Goal: Navigation & Orientation: Find specific page/section

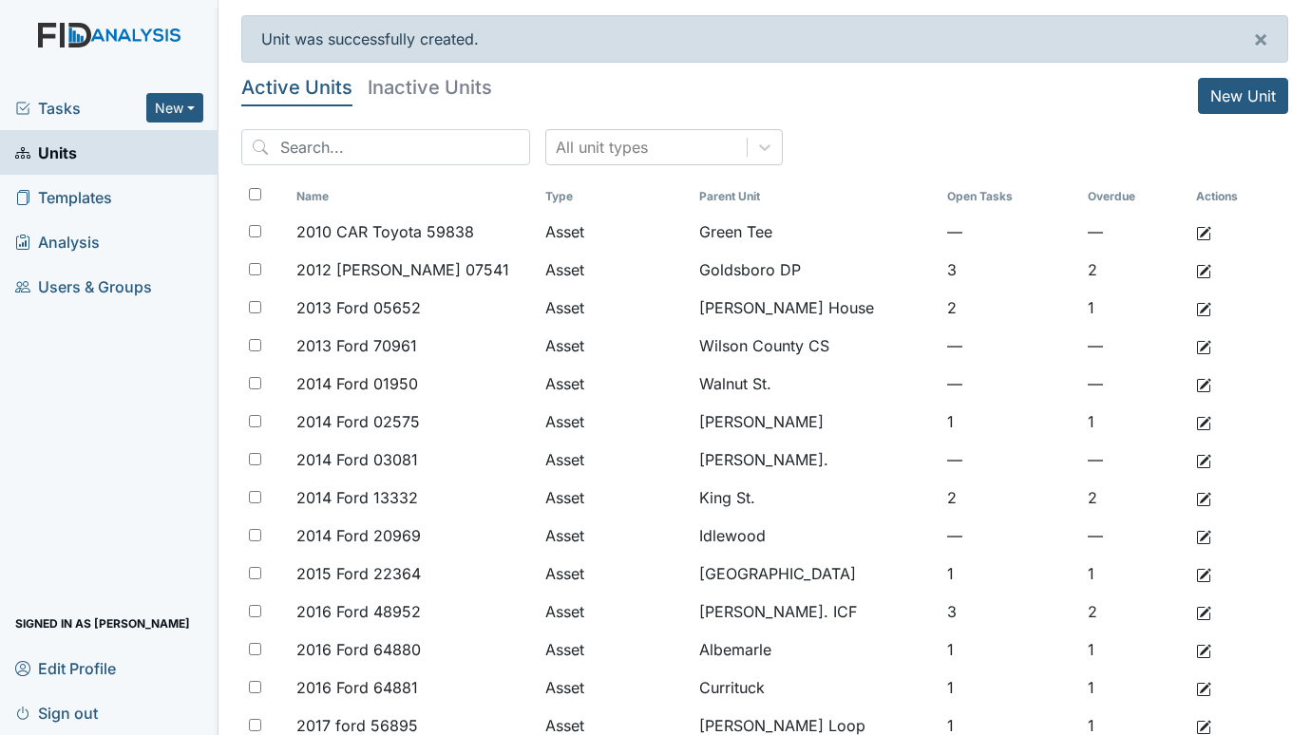
click at [60, 102] on span "Tasks" at bounding box center [80, 108] width 131 height 23
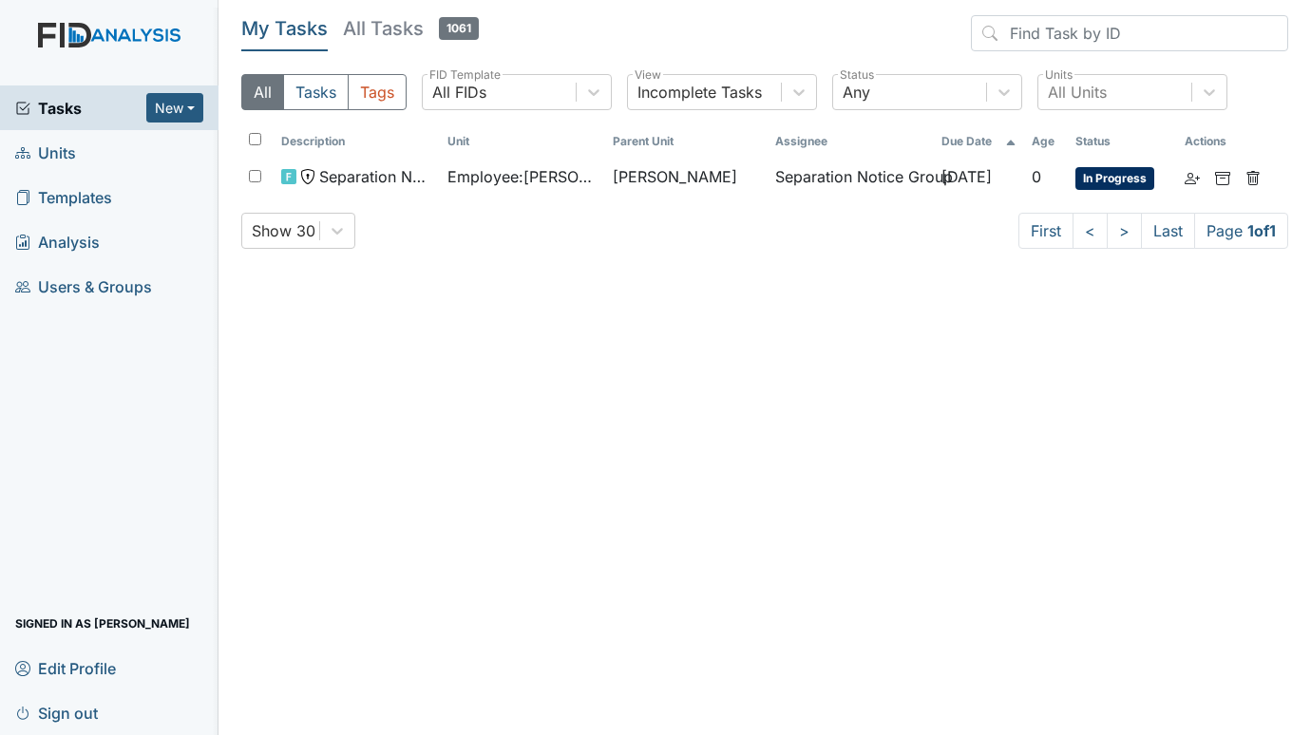
click at [65, 146] on span "Units" at bounding box center [45, 152] width 61 height 29
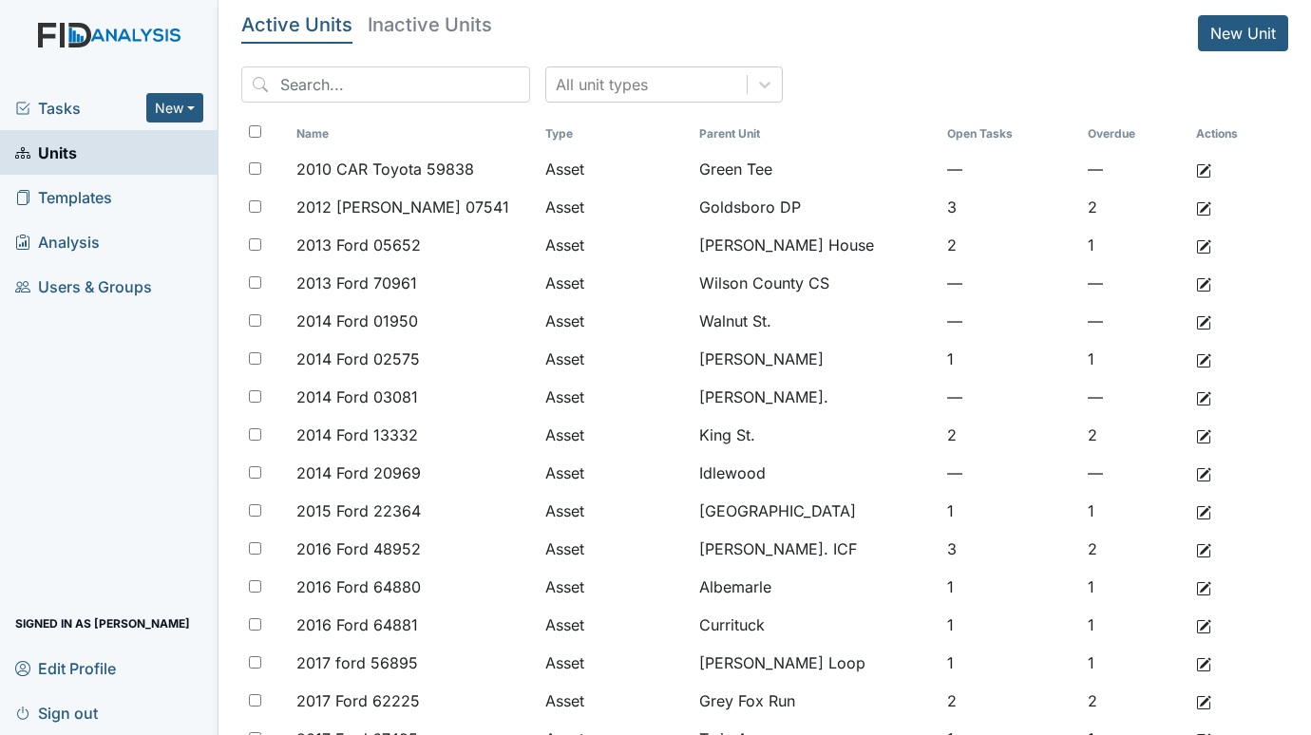
click at [53, 103] on span "Tasks" at bounding box center [80, 108] width 131 height 23
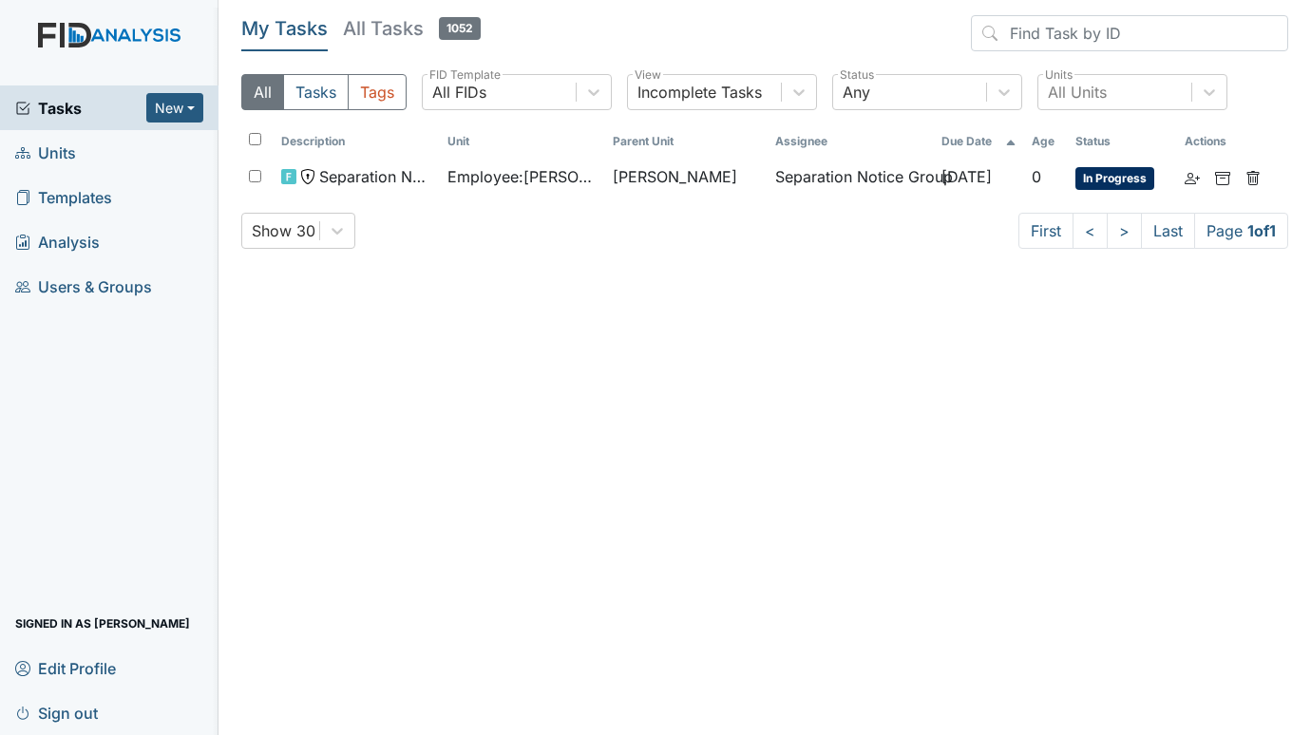
click at [60, 153] on span "Units" at bounding box center [45, 152] width 61 height 29
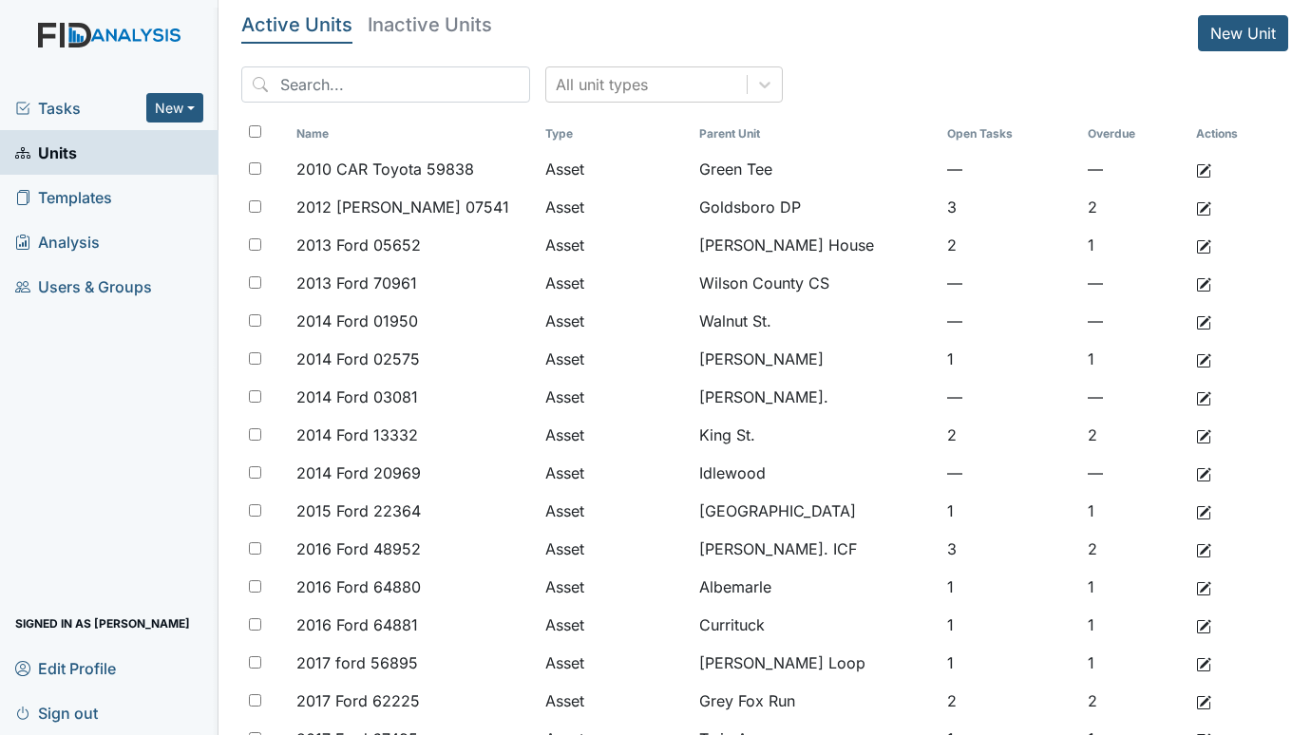
click at [164, 696] on link "Sign out" at bounding box center [109, 712] width 218 height 45
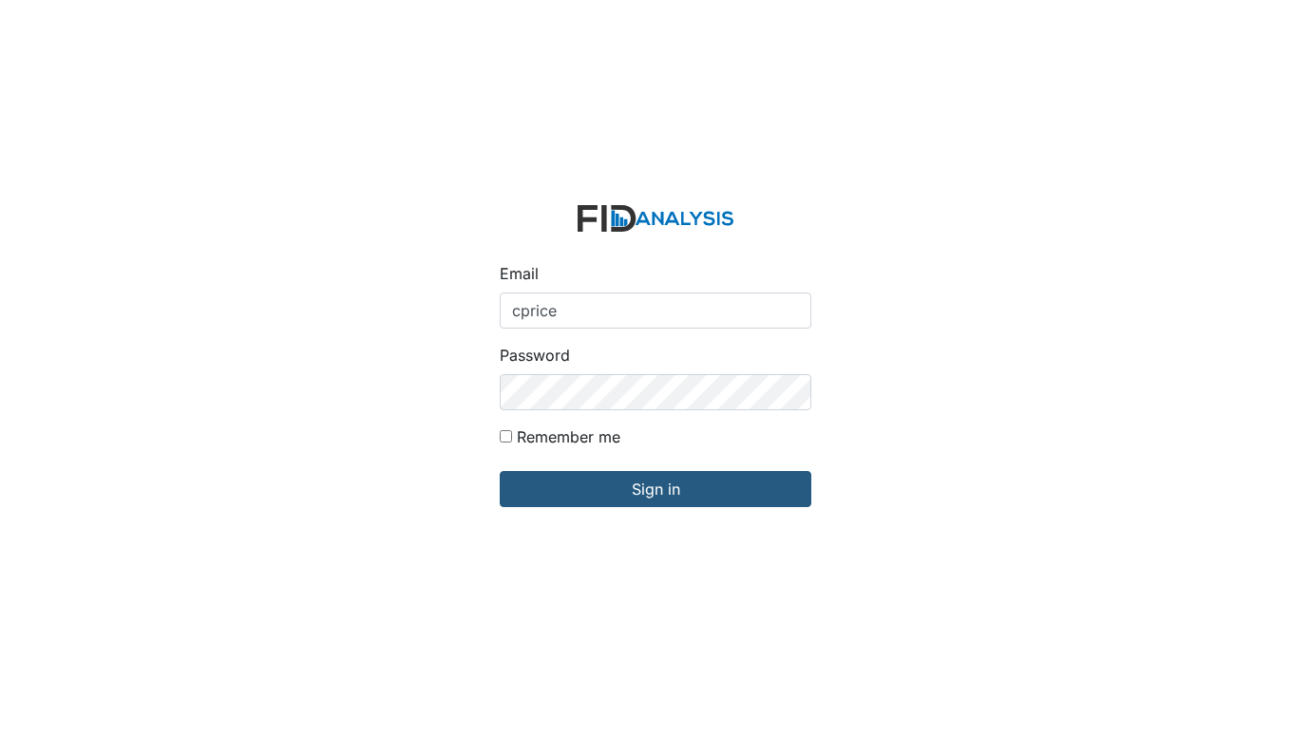
type input "[EMAIL_ADDRESS][DOMAIN_NAME]"
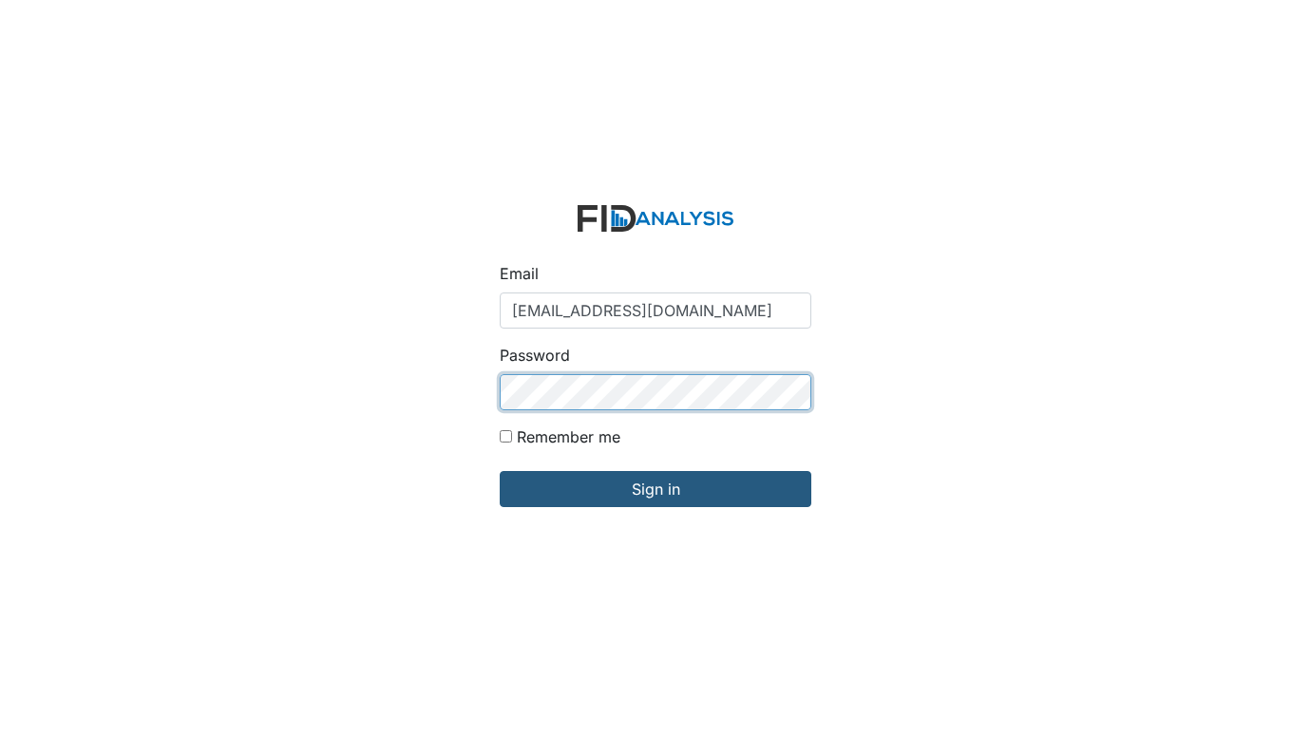
click at [500, 471] on input "Sign in" at bounding box center [656, 489] width 312 height 36
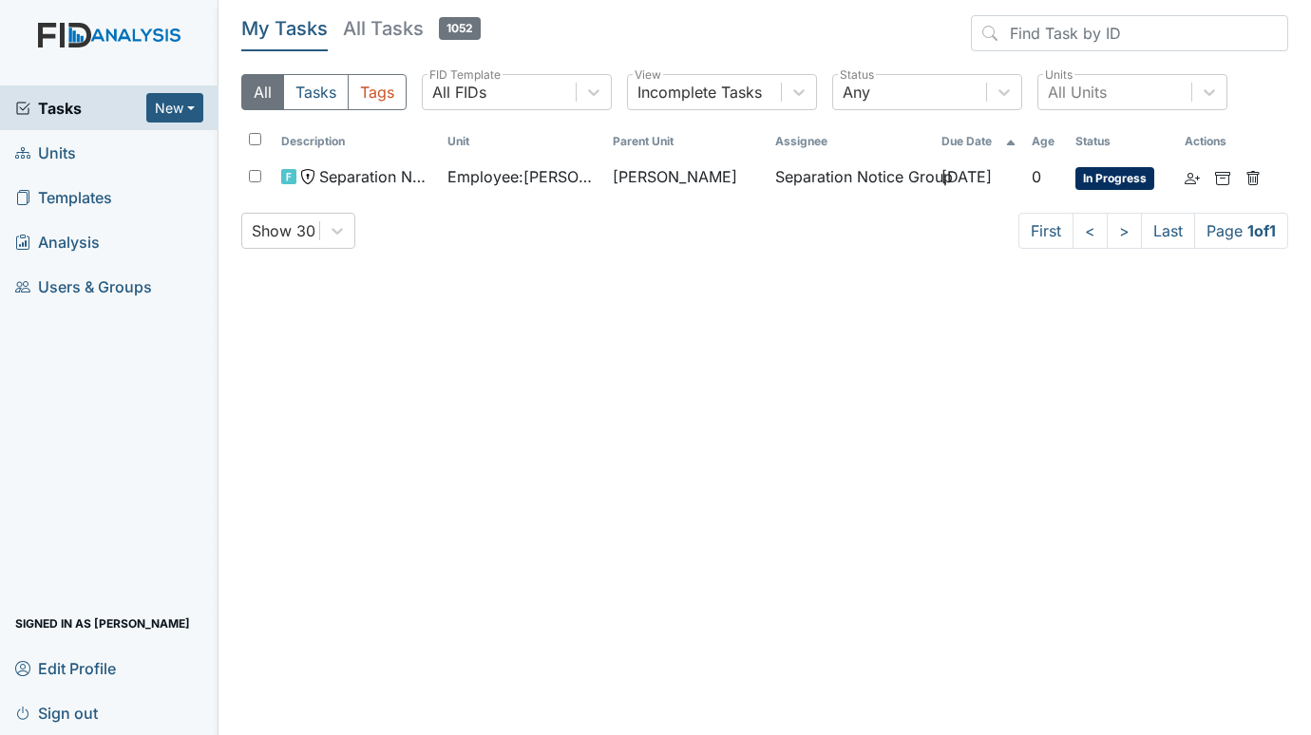
click at [67, 146] on span "Units" at bounding box center [45, 152] width 61 height 29
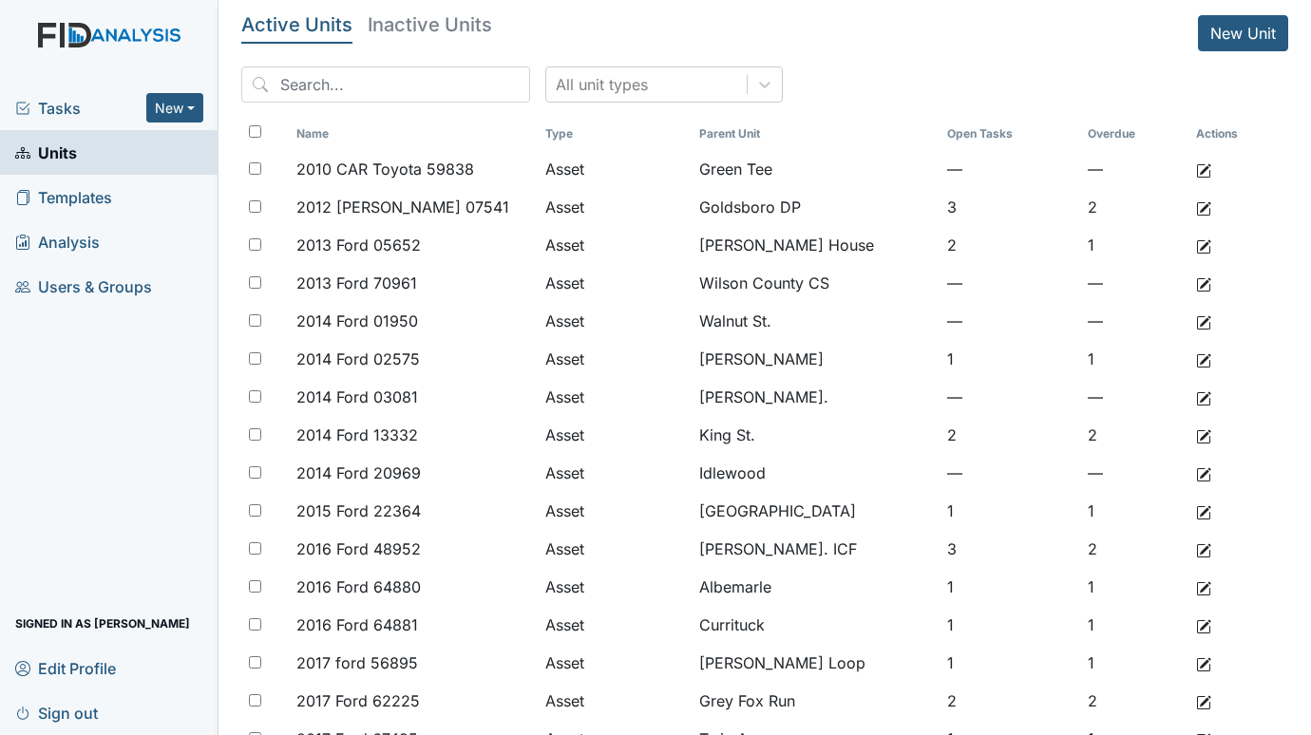
click at [37, 488] on div "Tasks New Form Inspection Document Bundle Units Templates Analysis Users & Grou…" at bounding box center [109, 410] width 218 height 650
click at [42, 420] on div "Tasks New Form Inspection Document Bundle Units Templates Analysis Users & Grou…" at bounding box center [109, 410] width 218 height 650
click at [54, 109] on span "Tasks" at bounding box center [80, 108] width 131 height 23
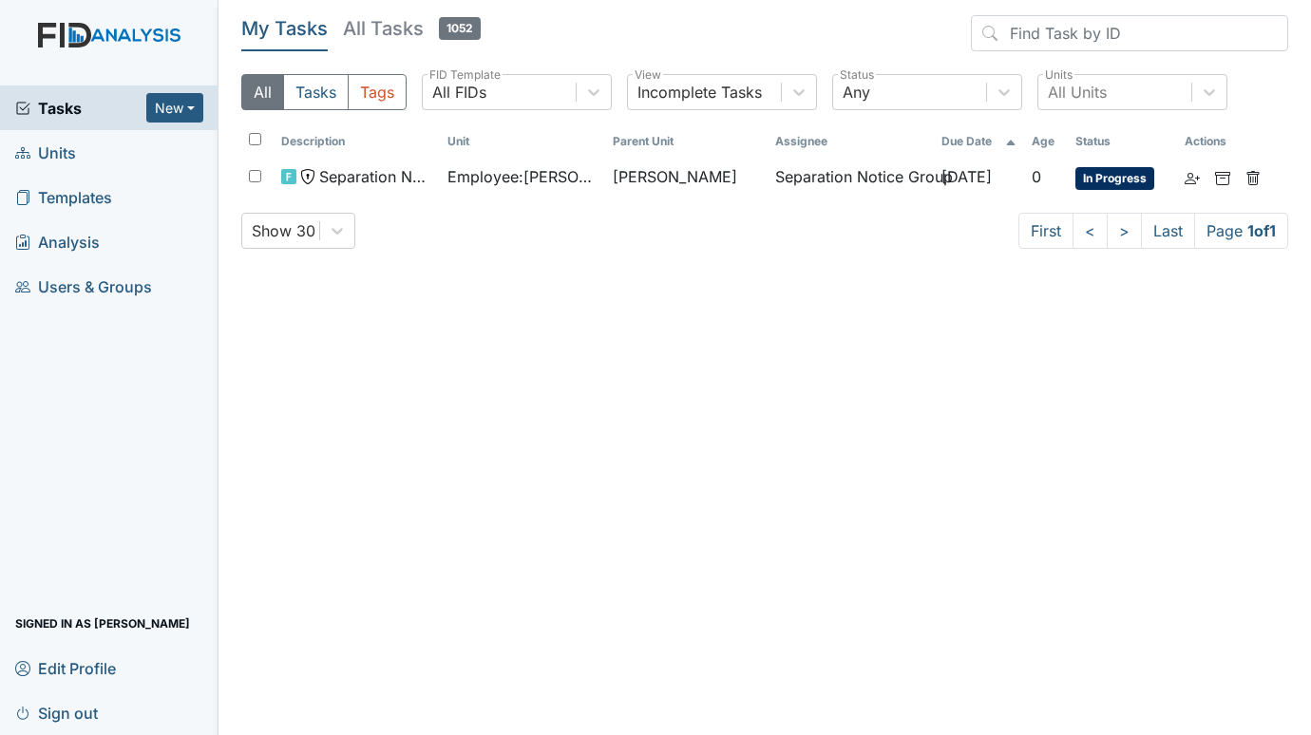
click at [44, 152] on span "Units" at bounding box center [45, 152] width 61 height 29
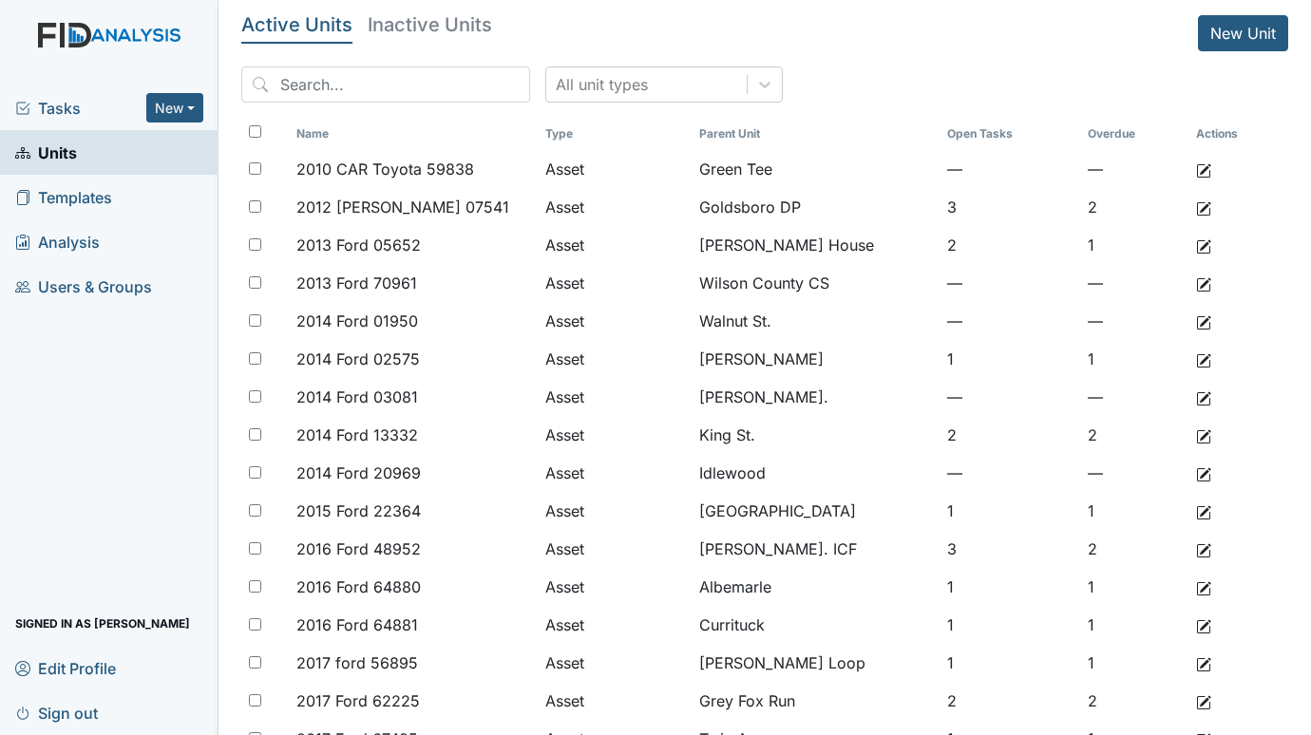
drag, startPoint x: 54, startPoint y: 364, endPoint x: 75, endPoint y: 353, distance: 23.4
click at [54, 364] on div "Tasks New Form Inspection Document Bundle Units Templates Analysis Users & Grou…" at bounding box center [109, 410] width 218 height 650
